Goal: Task Accomplishment & Management: Manage account settings

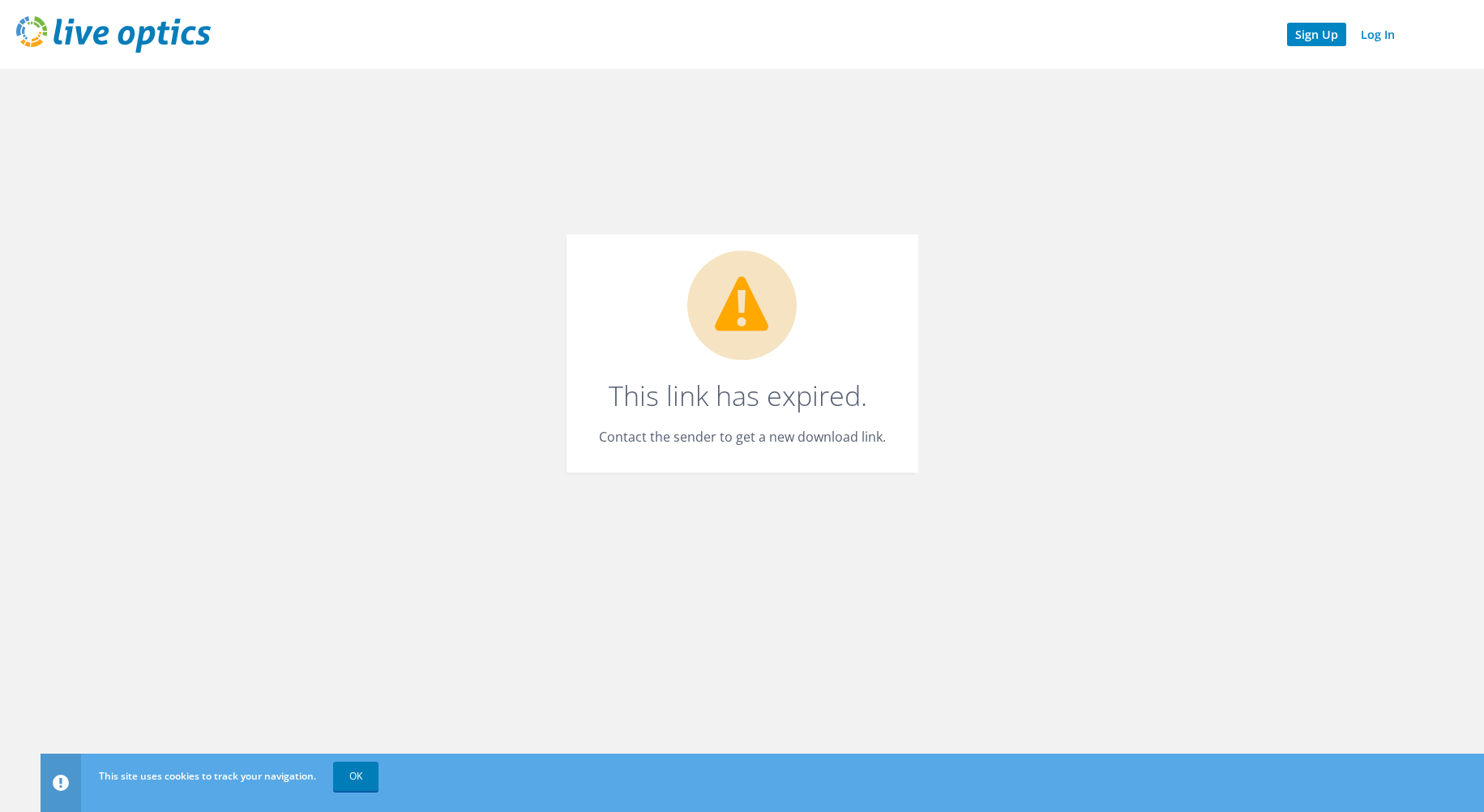
click at [1324, 34] on link "Sign Up" at bounding box center [1317, 34] width 59 height 24
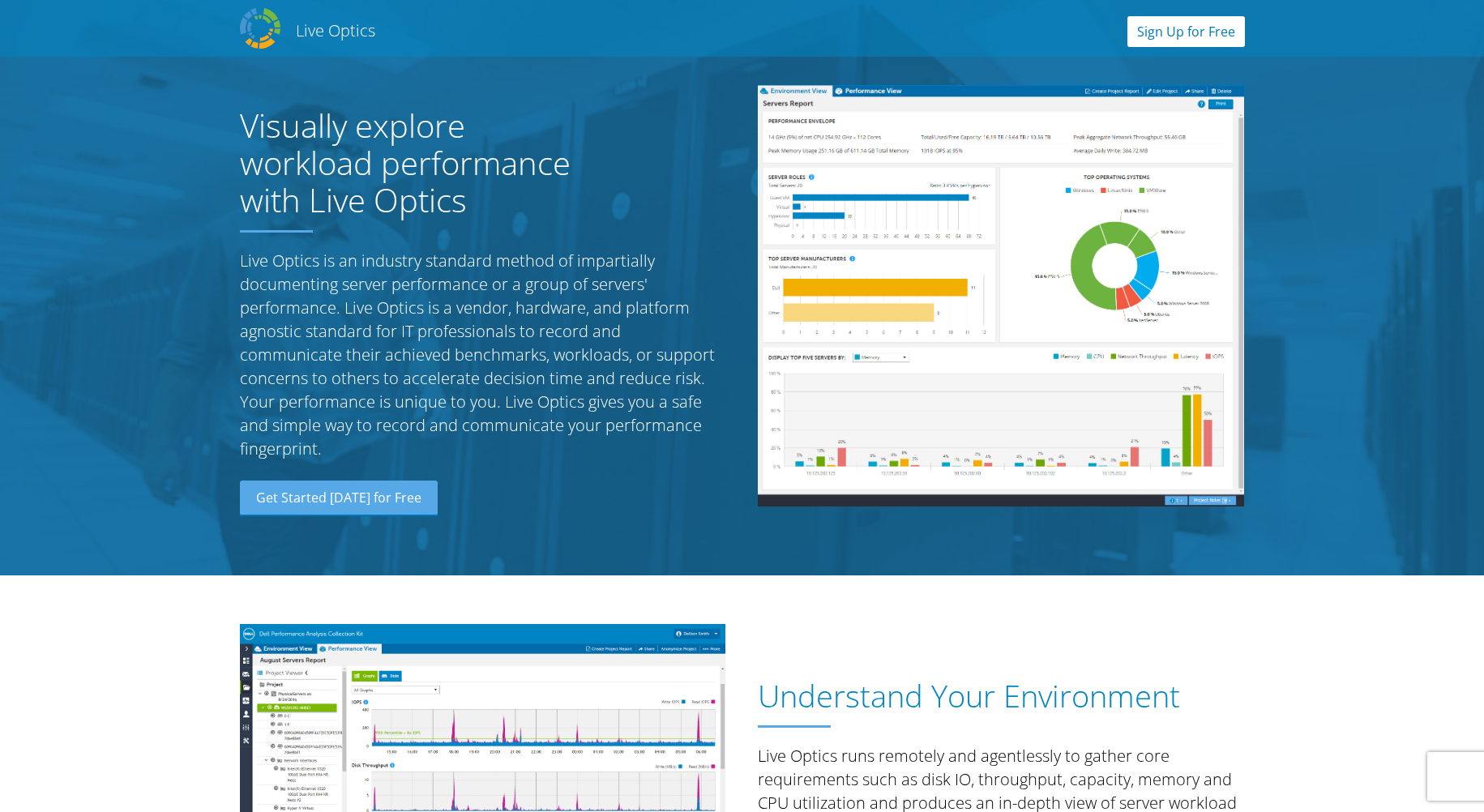
click at [1203, 34] on link "Sign Up for Free" at bounding box center [1185, 32] width 118 height 31
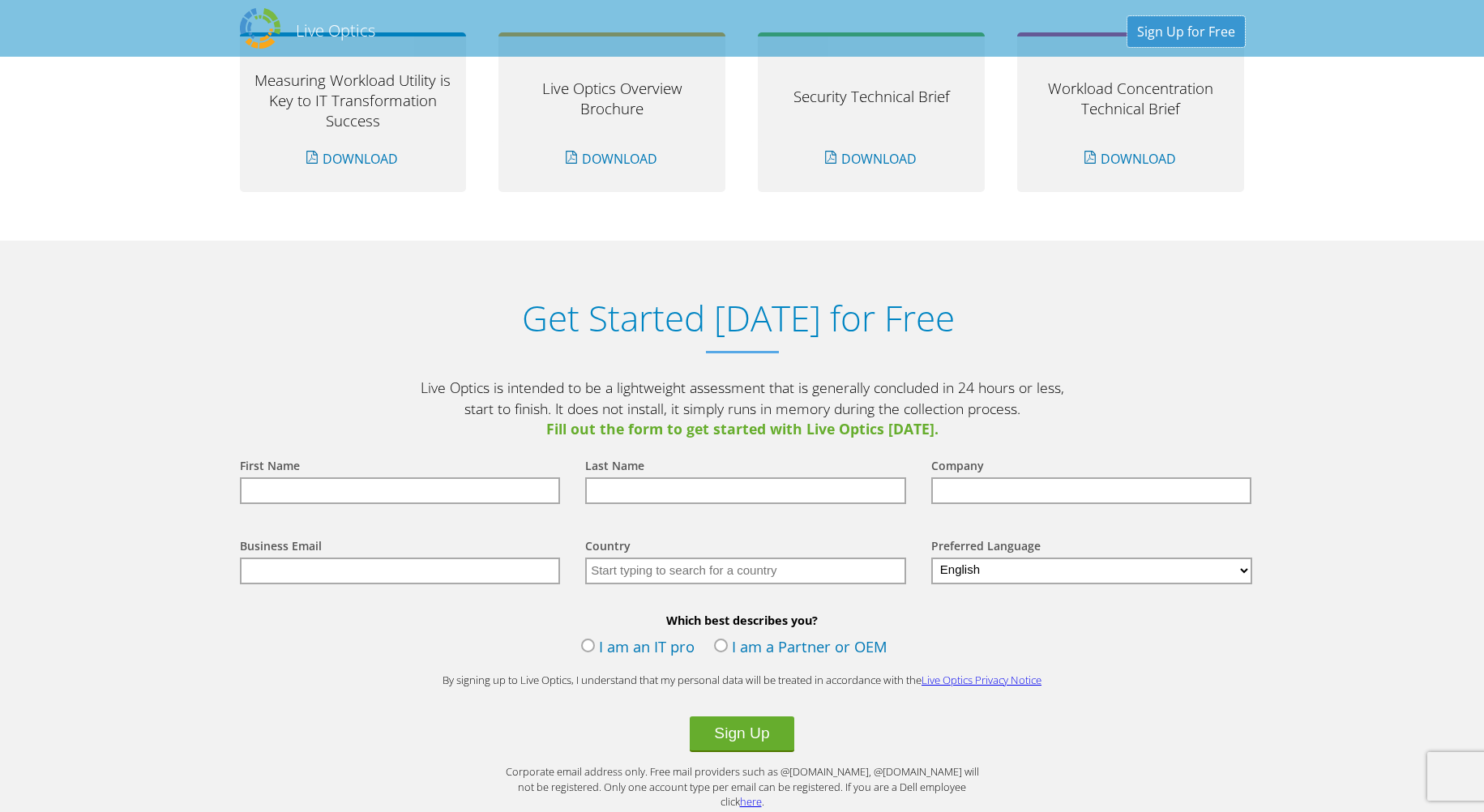
scroll to position [1689, 0]
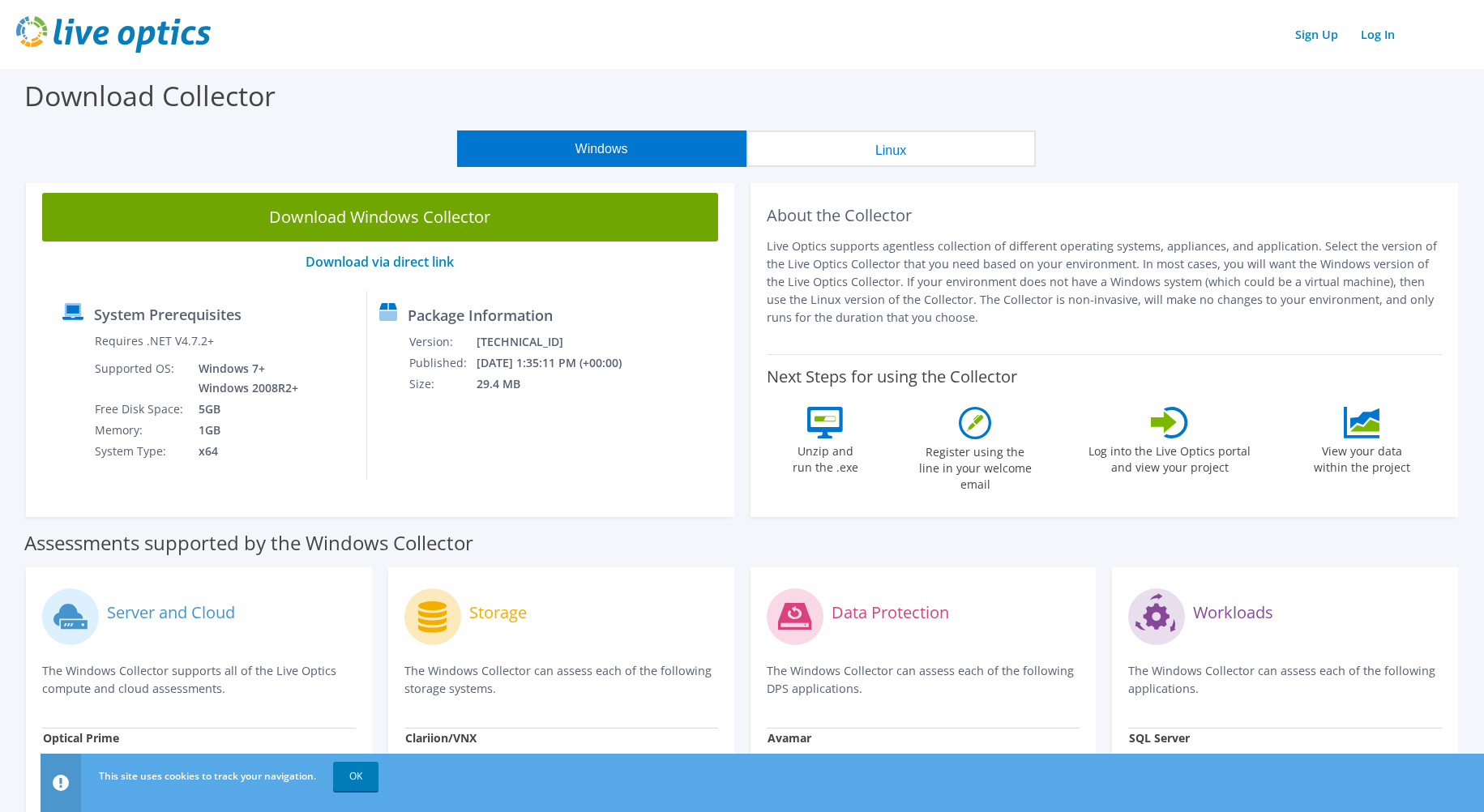
click at [875, 77] on div "Download Collector" at bounding box center [742, 99] width 1468 height 61
click at [1380, 31] on link "Log In" at bounding box center [1378, 34] width 51 height 24
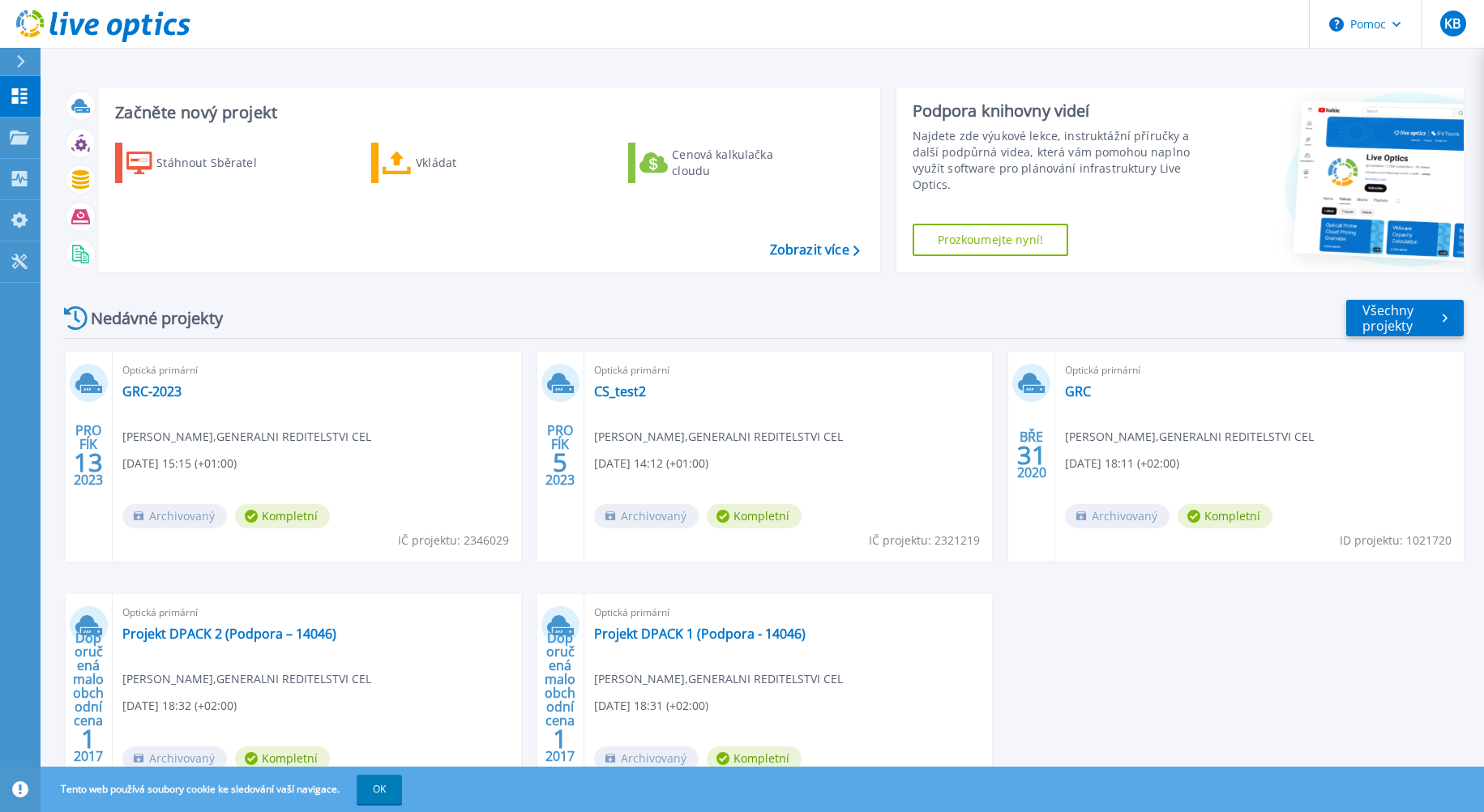
drag, startPoint x: 1231, startPoint y: 153, endPoint x: 1173, endPoint y: 15, distance: 149.7
drag, startPoint x: 1173, startPoint y: 15, endPoint x: 285, endPoint y: 226, distance: 912.7
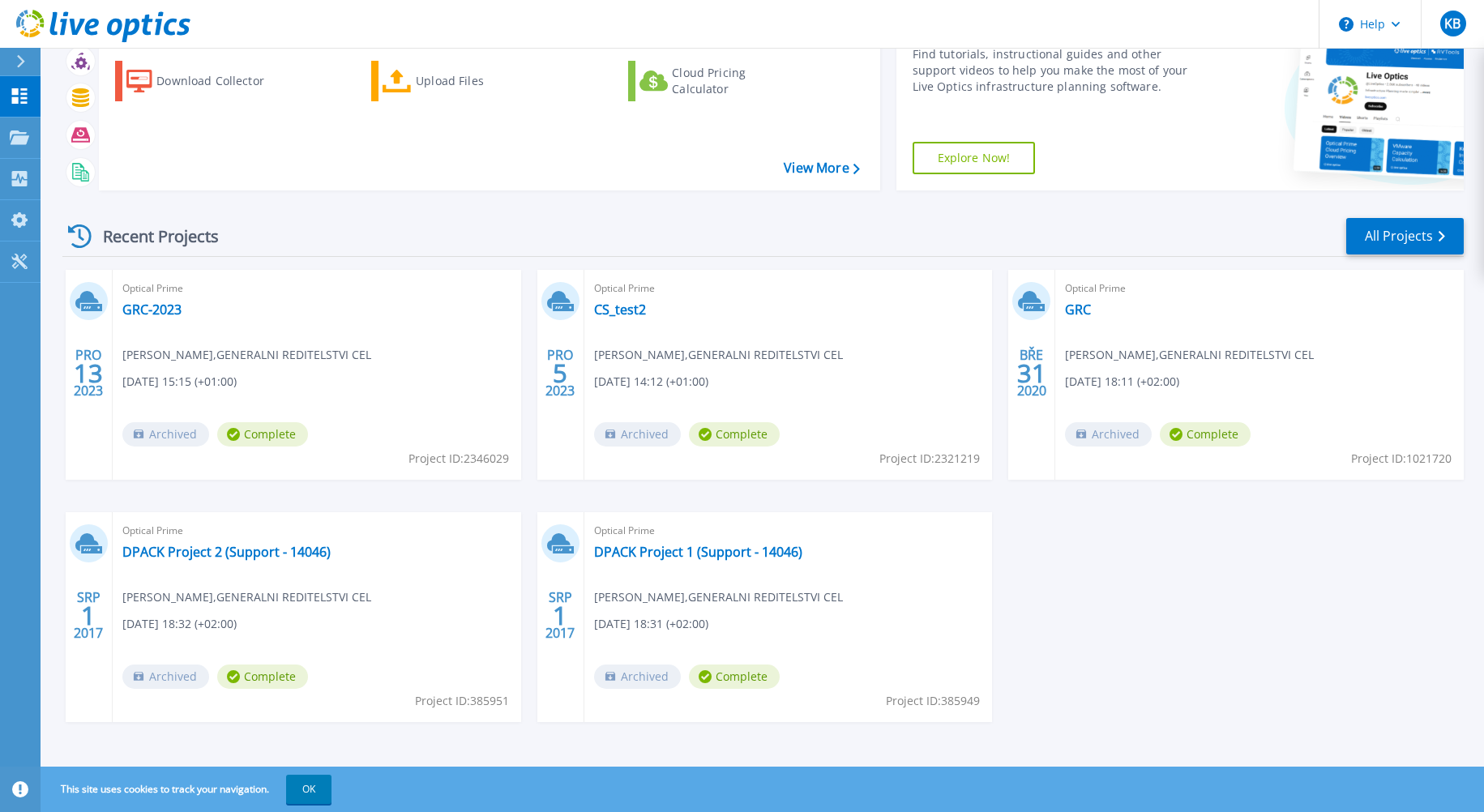
scroll to position [86, 0]
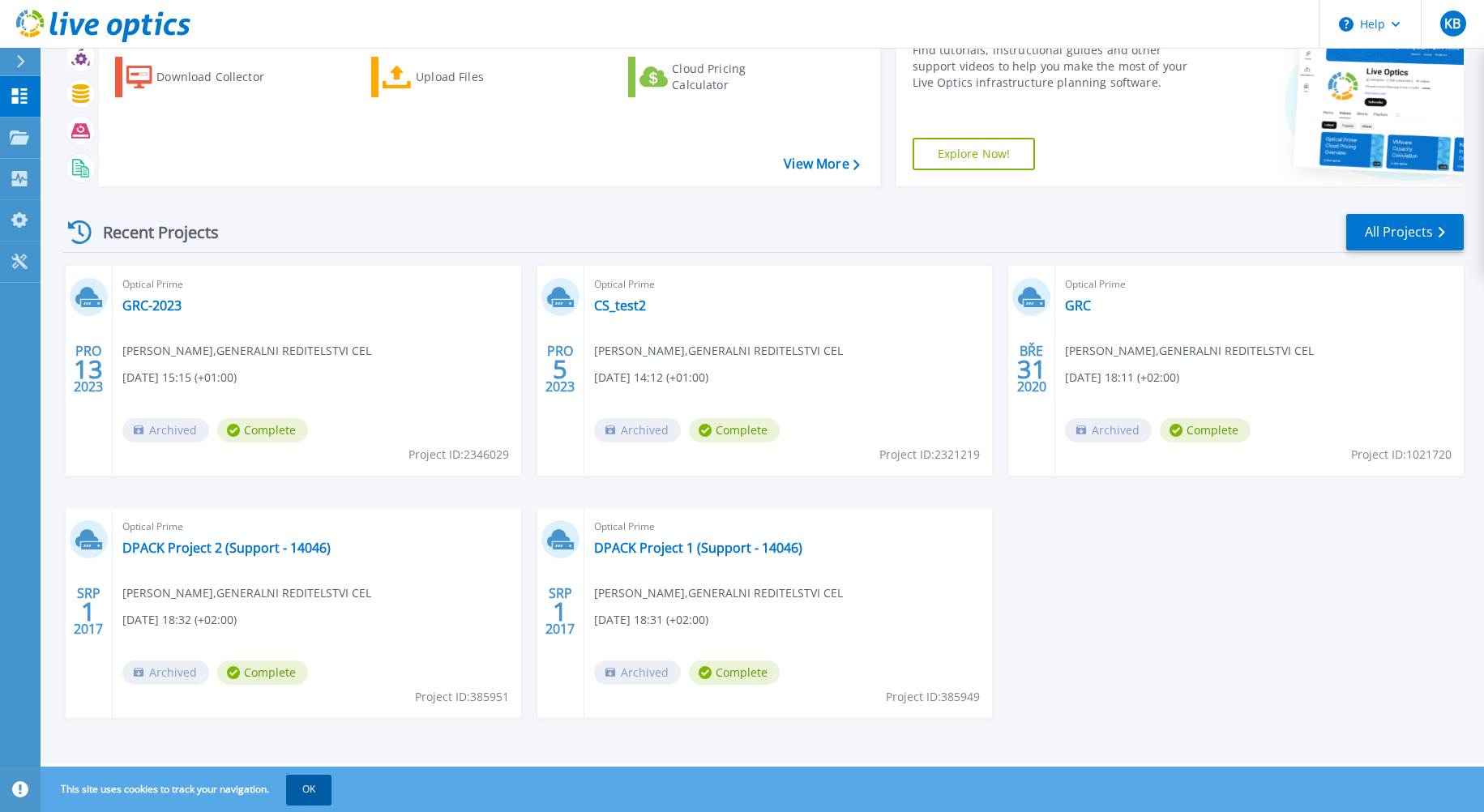
click at [311, 798] on button "OK" at bounding box center [308, 789] width 45 height 29
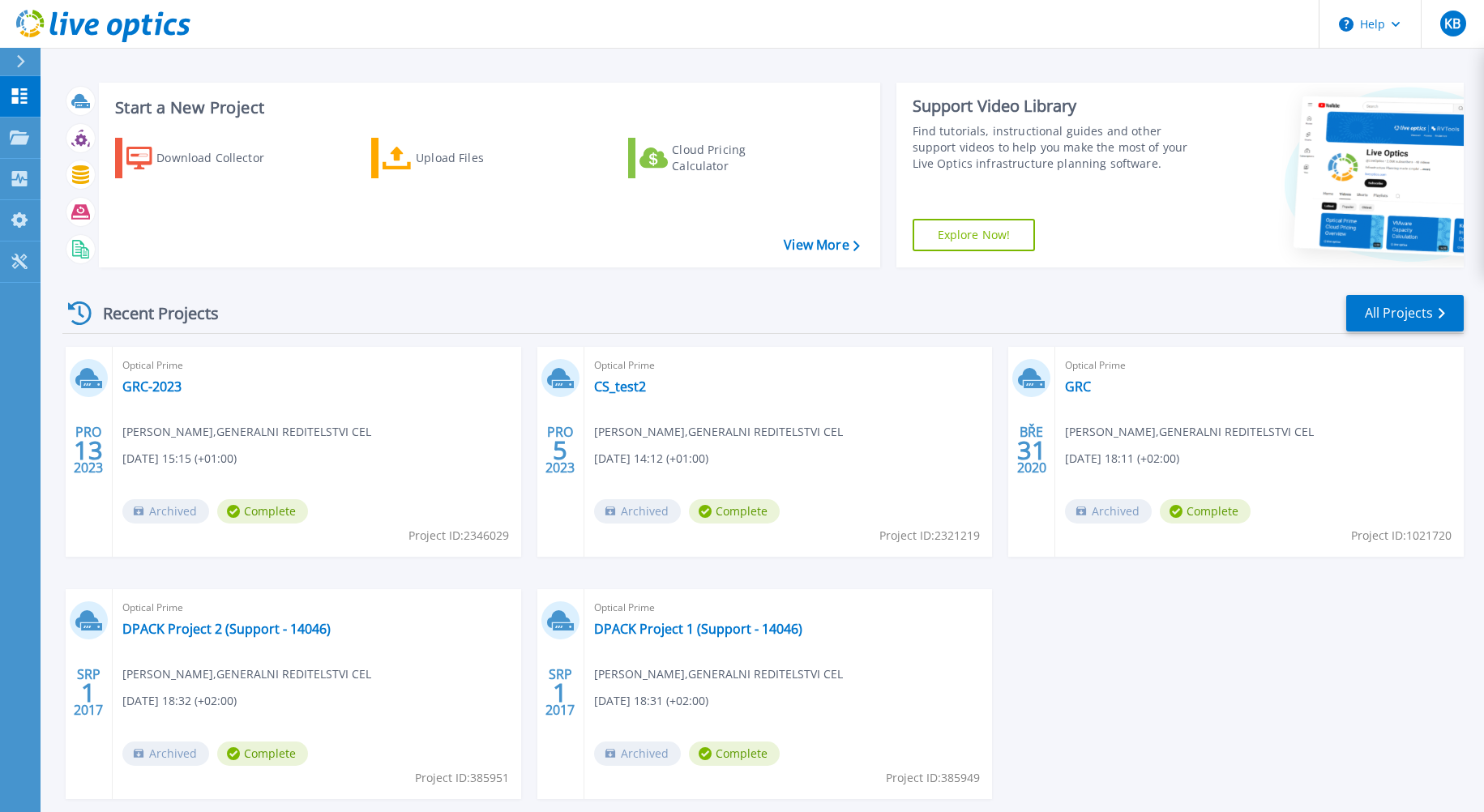
scroll to position [0, 0]
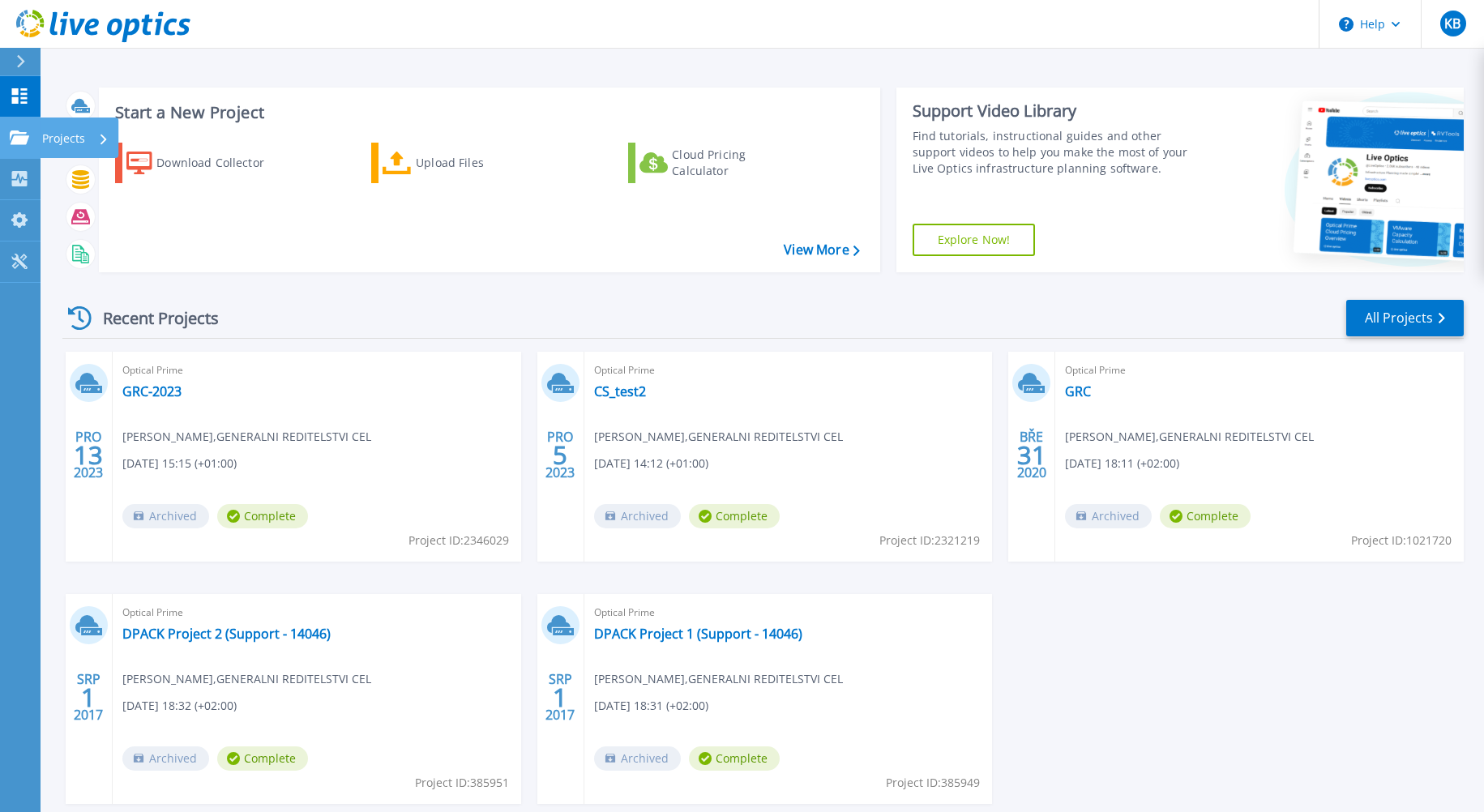
click at [28, 135] on icon at bounding box center [19, 137] width 19 height 13
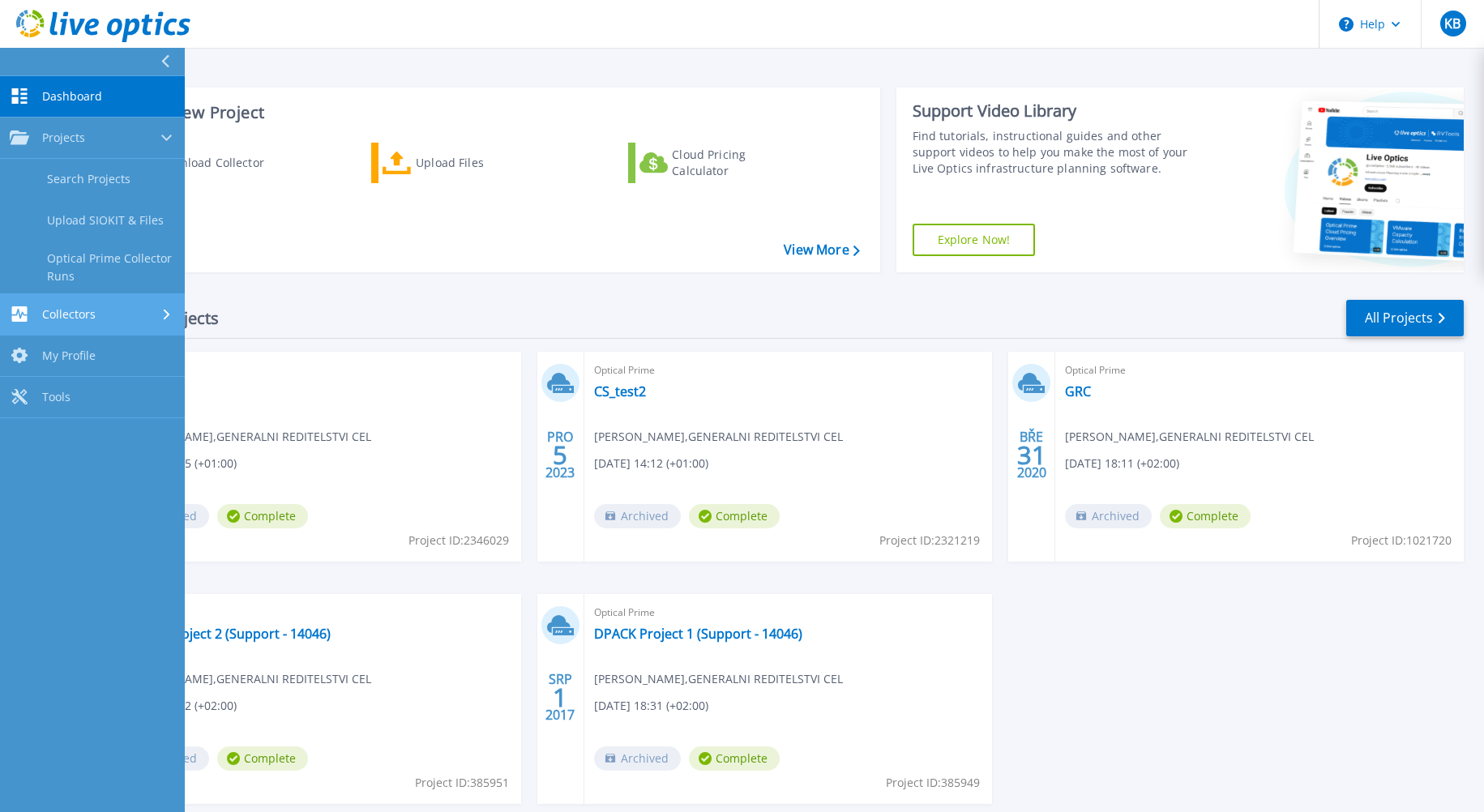
click at [77, 317] on span "Collectors" at bounding box center [69, 314] width 54 height 14
click at [64, 297] on span "My Profile" at bounding box center [69, 303] width 54 height 14
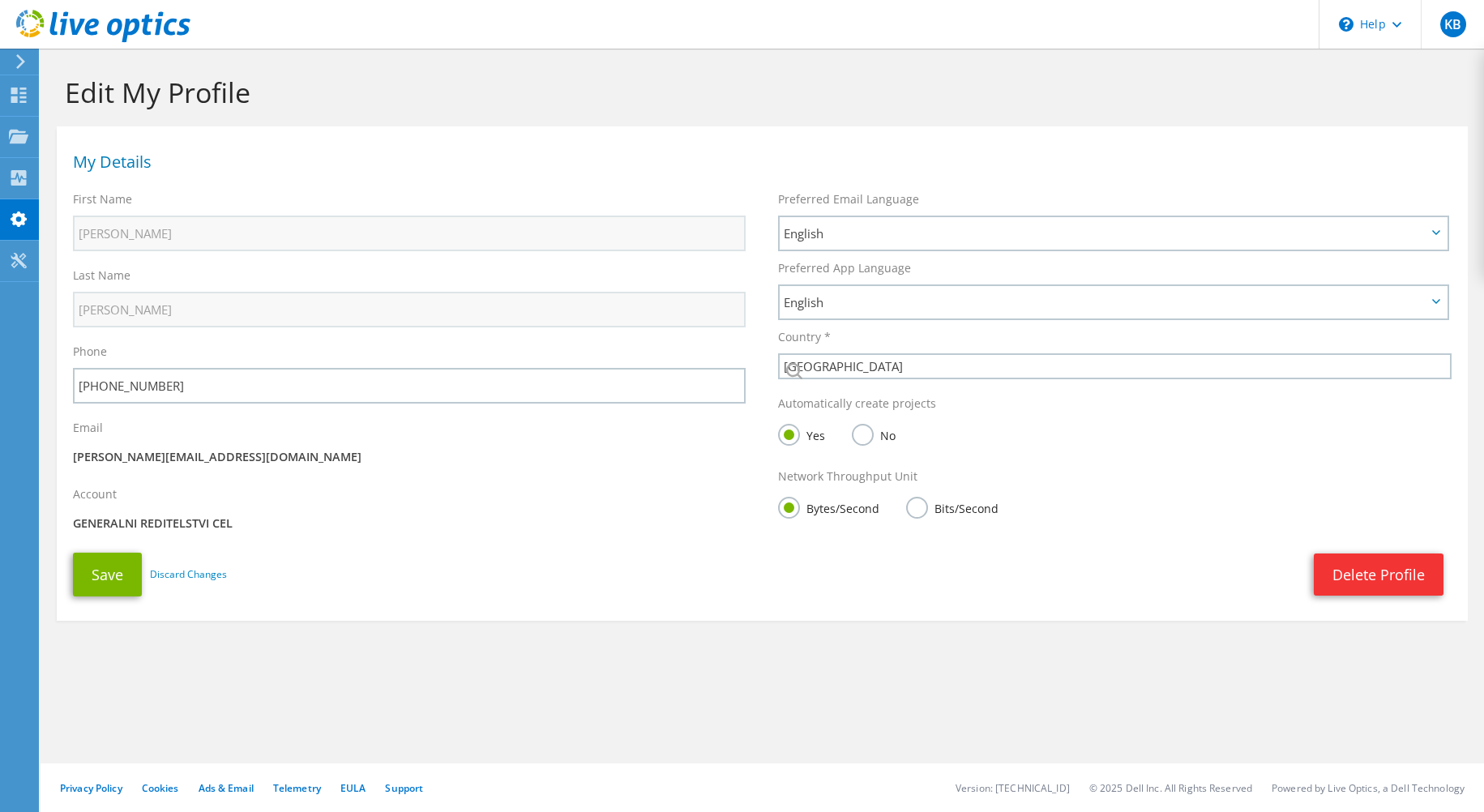
select select "55"
click at [1433, 236] on span "English" at bounding box center [1113, 233] width 666 height 33
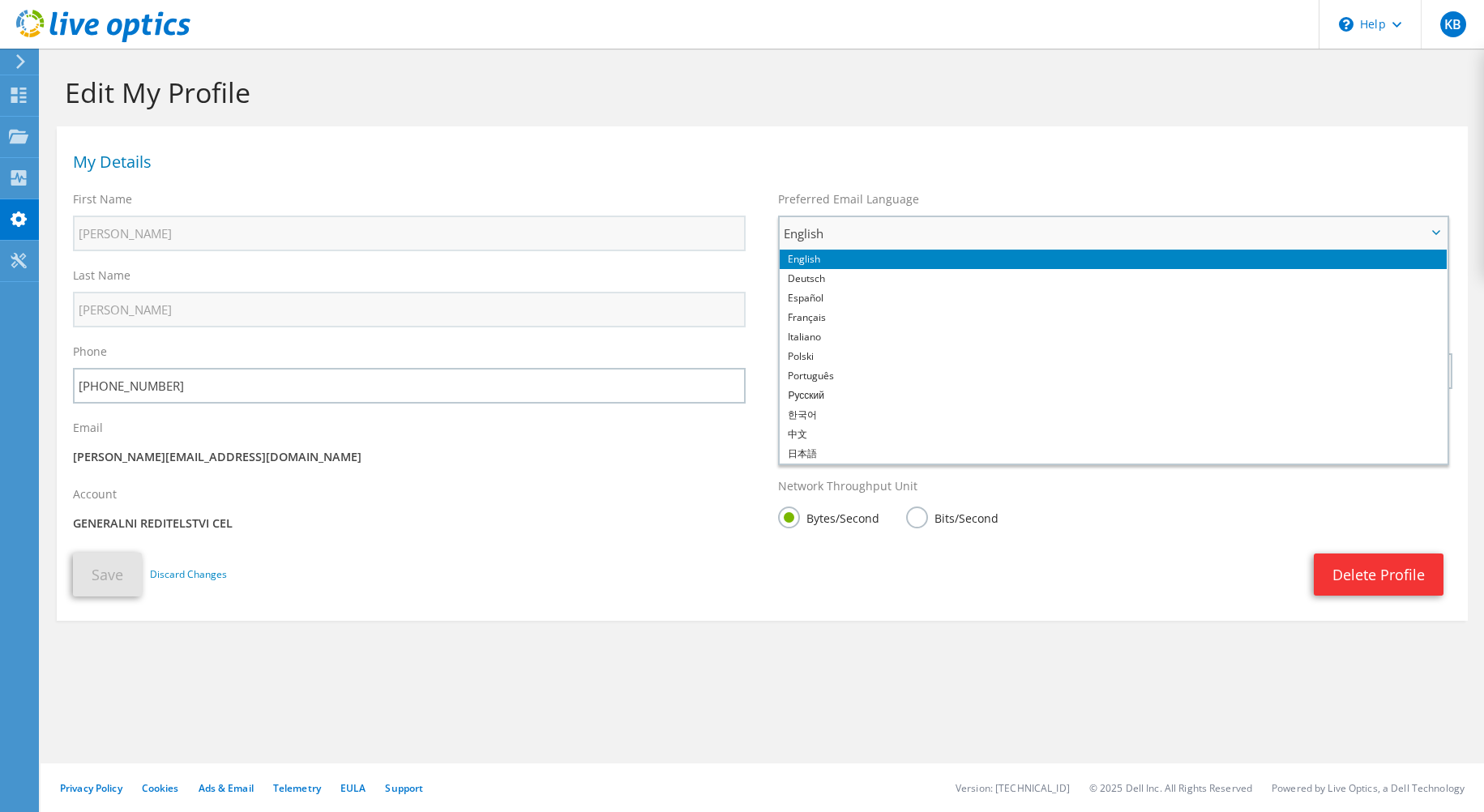
click at [1433, 236] on span "English" at bounding box center [1113, 233] width 666 height 33
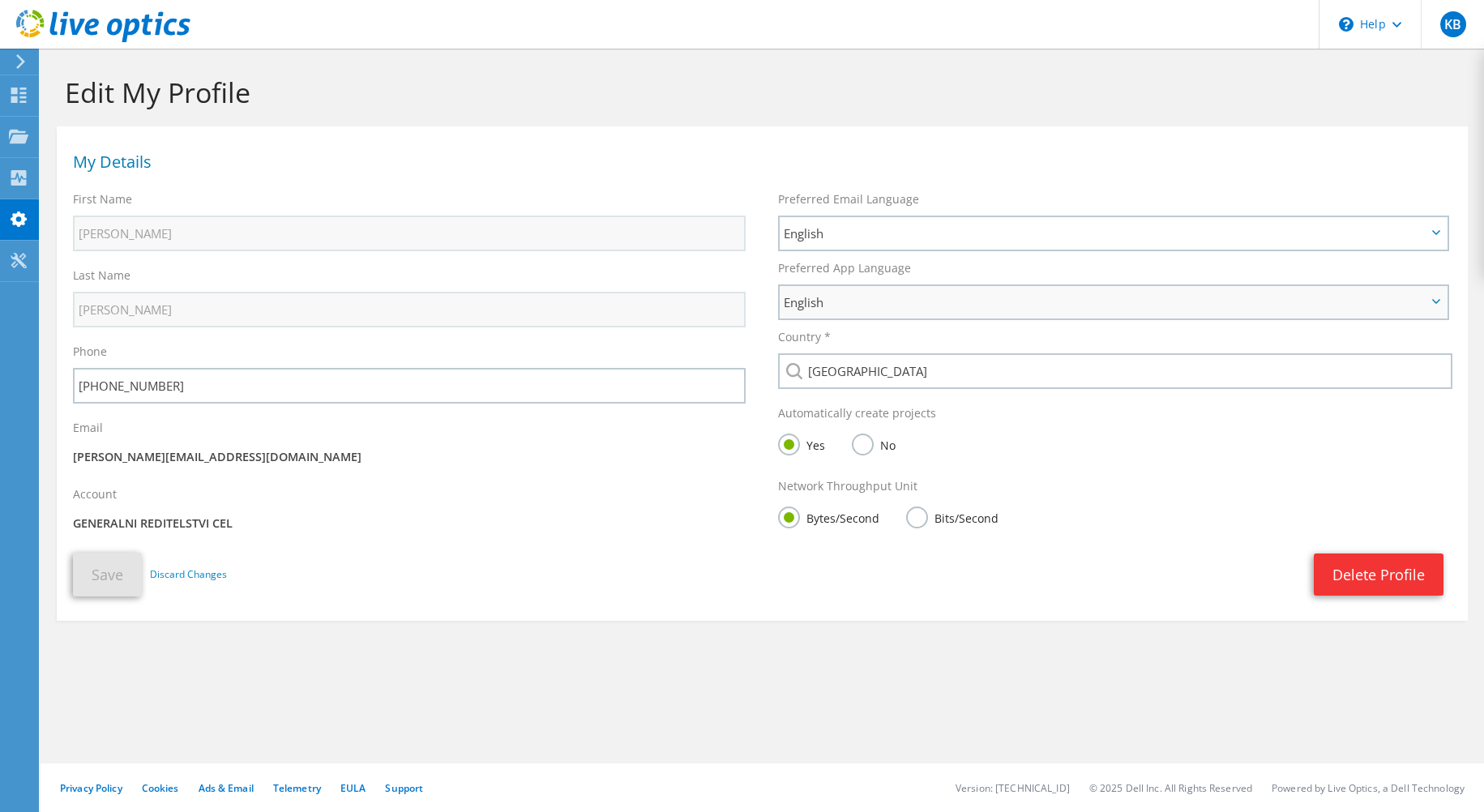
click at [1436, 304] on icon at bounding box center [1436, 301] width 8 height 5
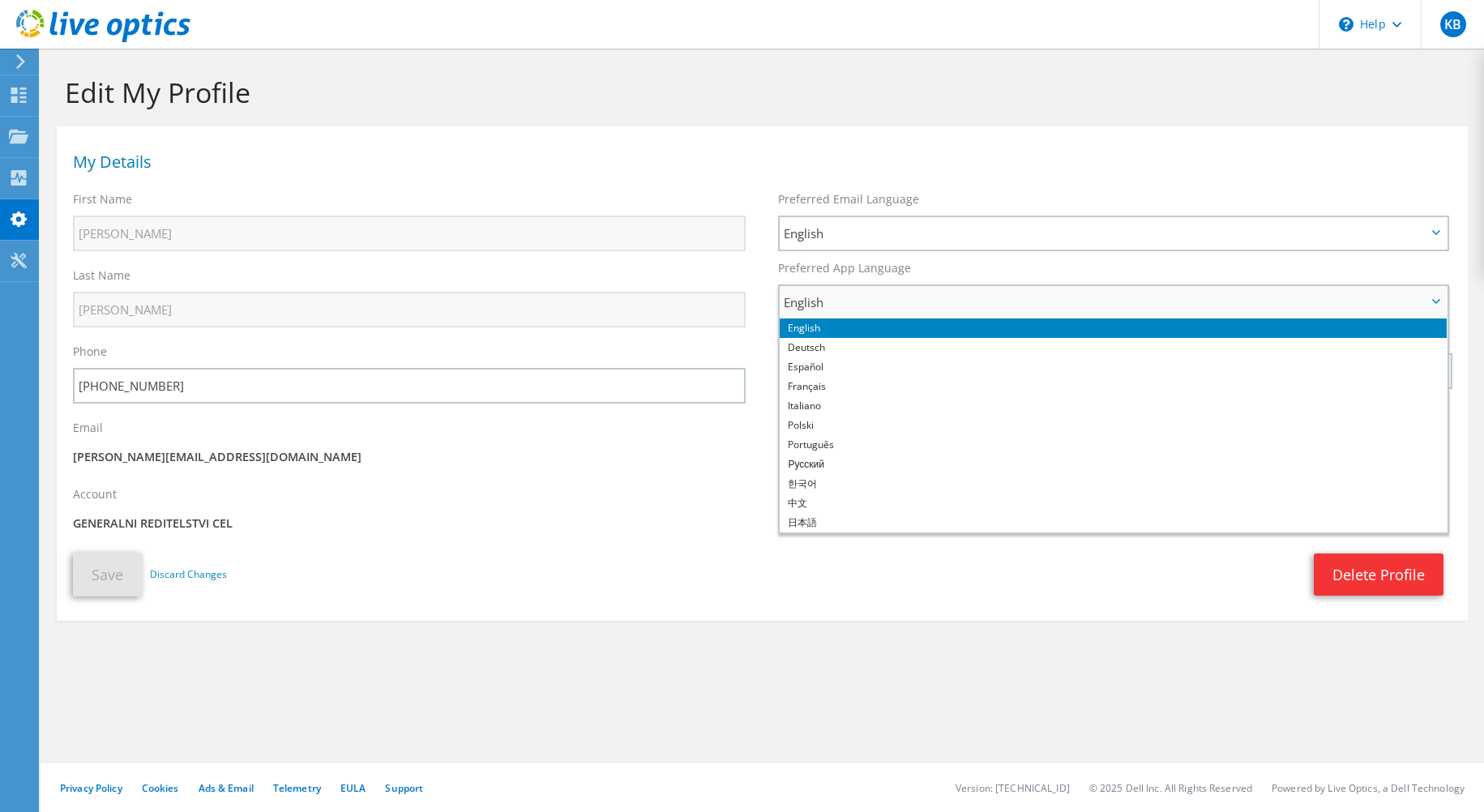
click at [1436, 304] on icon at bounding box center [1436, 301] width 8 height 5
click at [1434, 300] on icon at bounding box center [1436, 301] width 8 height 5
click at [1071, 169] on h1 "My Details" at bounding box center [758, 162] width 1371 height 16
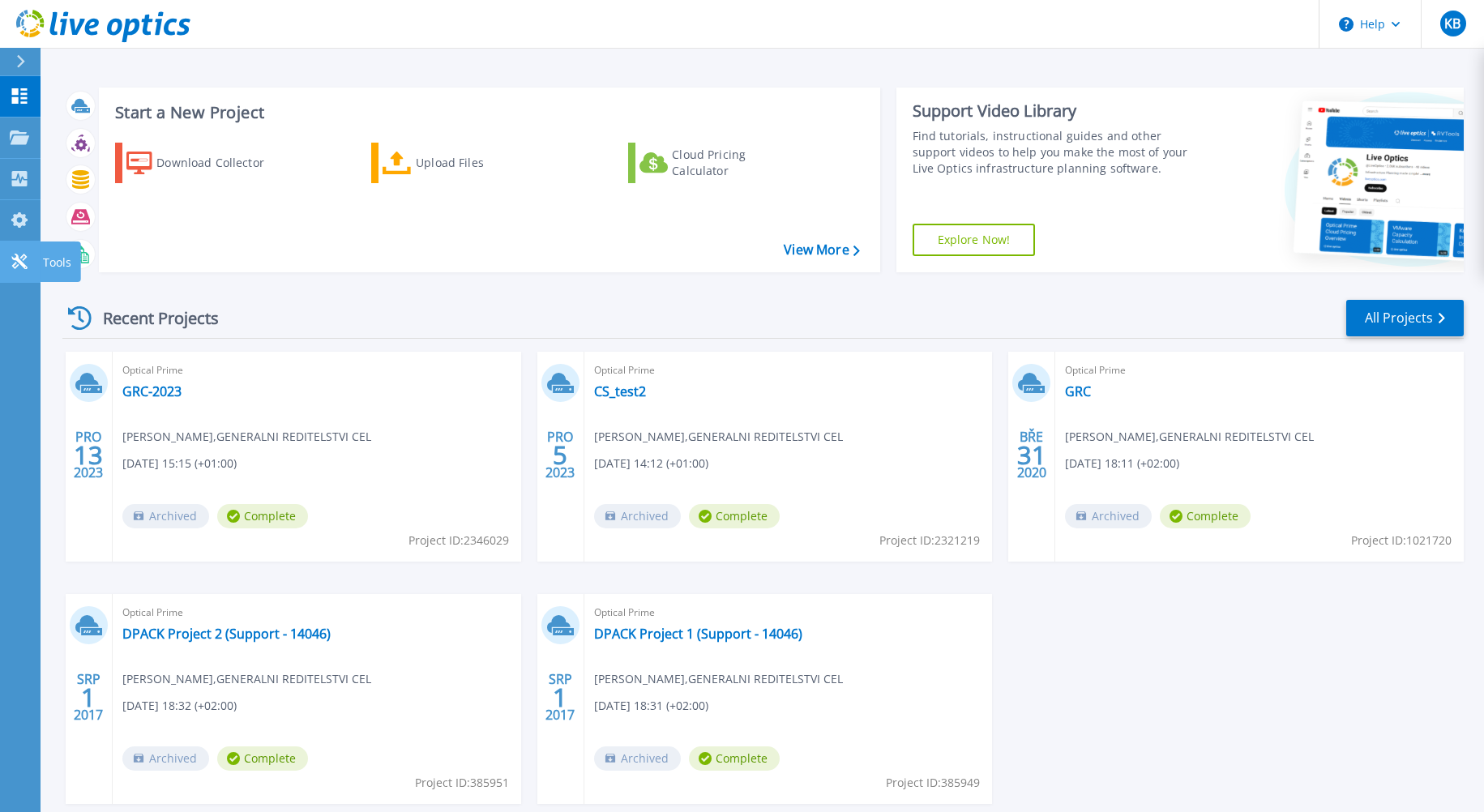
click at [15, 252] on div at bounding box center [19, 261] width 19 height 17
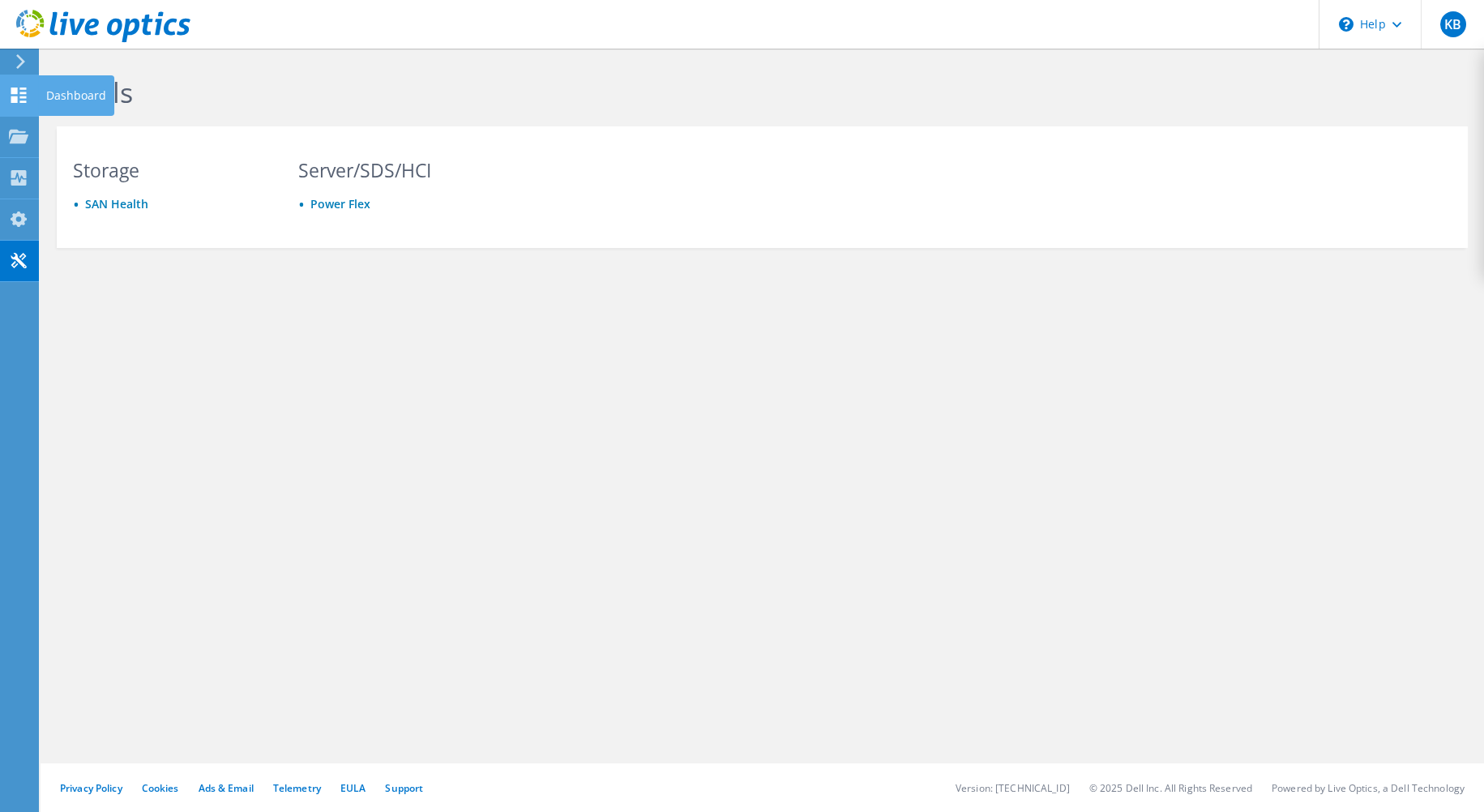
click at [18, 93] on icon at bounding box center [18, 95] width 19 height 15
